Goal: Task Accomplishment & Management: Manage account settings

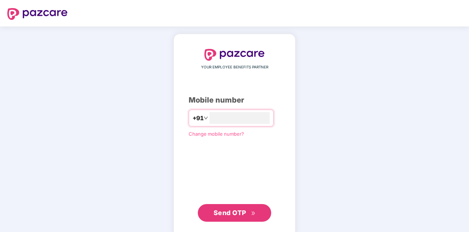
type input "**********"
click at [236, 212] on span "Send OTP" at bounding box center [230, 212] width 33 height 8
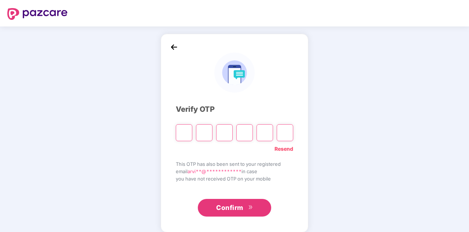
type input "*"
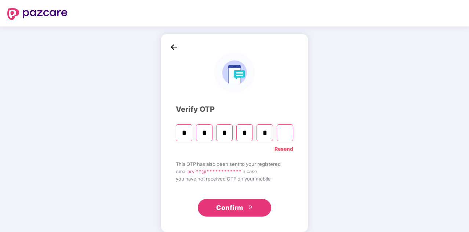
type input "*"
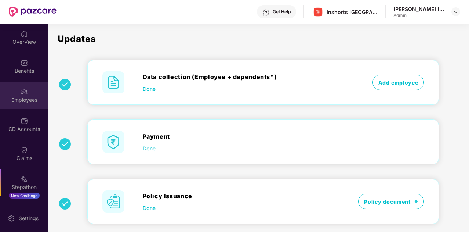
click at [26, 97] on div "Employees" at bounding box center [24, 99] width 48 height 7
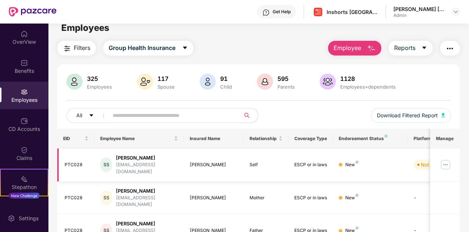
scroll to position [218, 0]
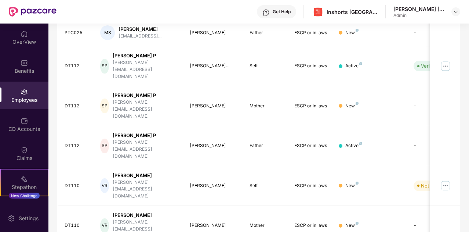
scroll to position [217, 0]
click at [448, 61] on img at bounding box center [446, 67] width 12 height 12
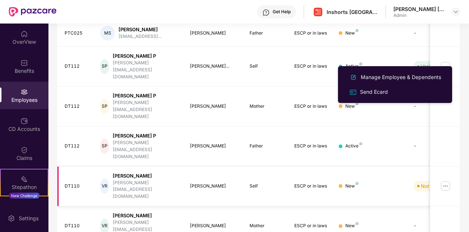
scroll to position [218, 0]
click at [446, 179] on img at bounding box center [446, 185] width 12 height 12
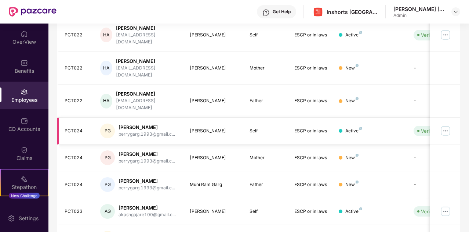
click at [445, 125] on img at bounding box center [446, 131] width 12 height 12
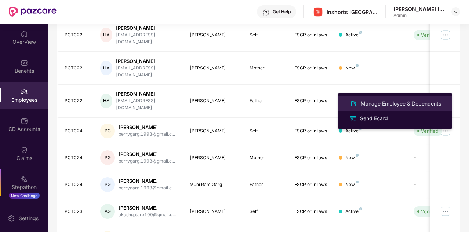
click at [392, 100] on div "Manage Employee & Dependents" at bounding box center [400, 103] width 83 height 8
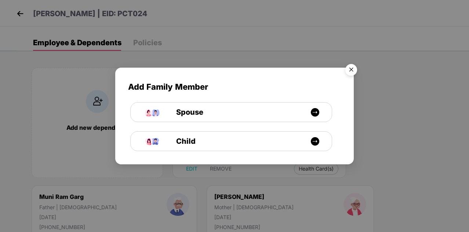
click at [347, 71] on img "Close" at bounding box center [351, 71] width 21 height 21
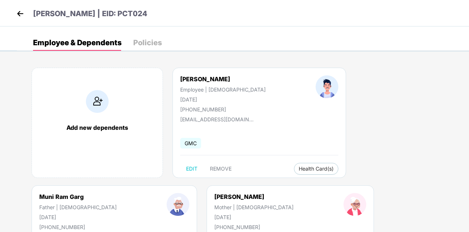
click at [21, 11] on img at bounding box center [20, 13] width 11 height 11
